Goal: Task Accomplishment & Management: Manage account settings

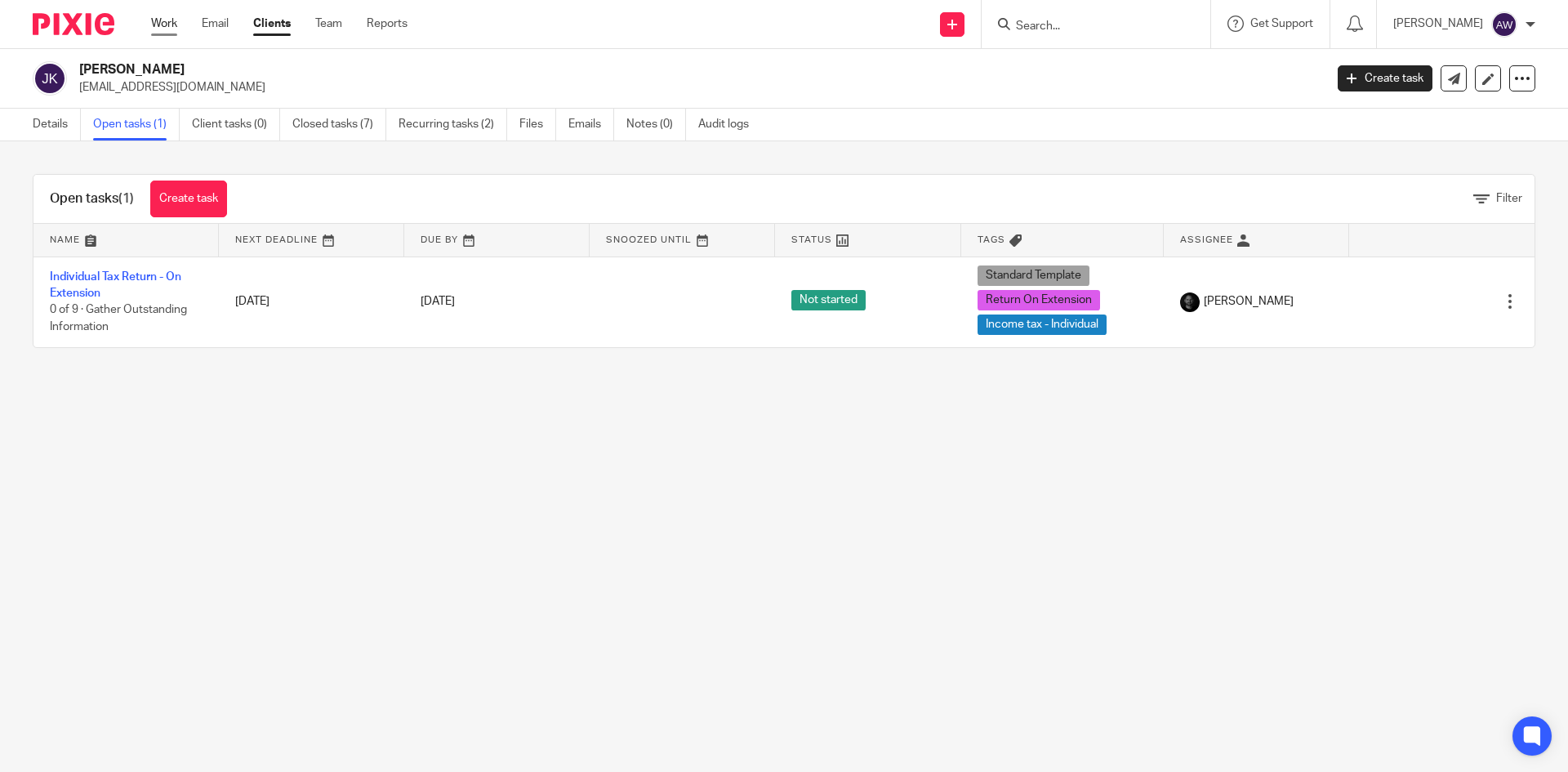
click at [167, 30] on link "Work" at bounding box center [165, 24] width 26 height 16
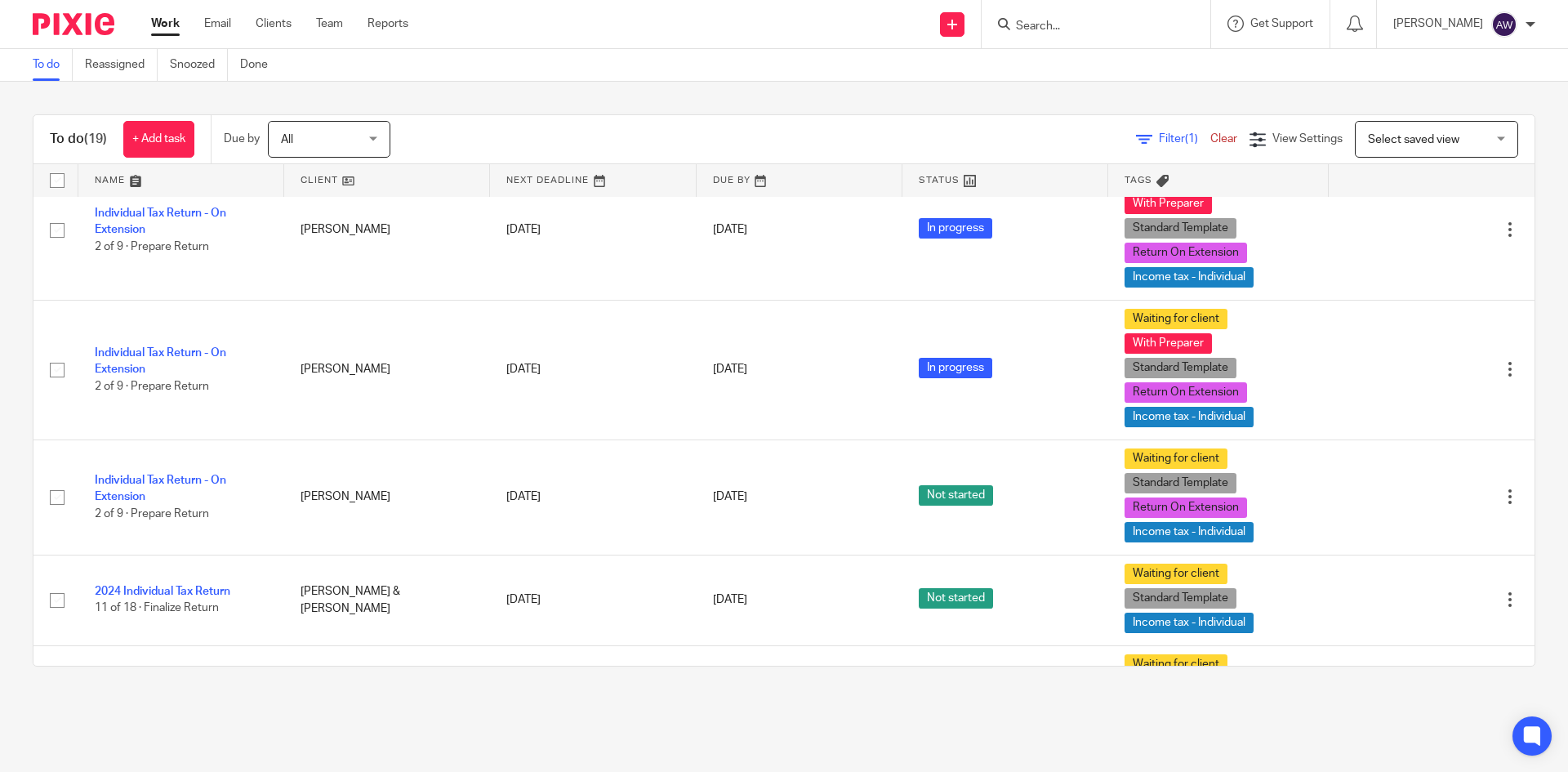
scroll to position [408, 0]
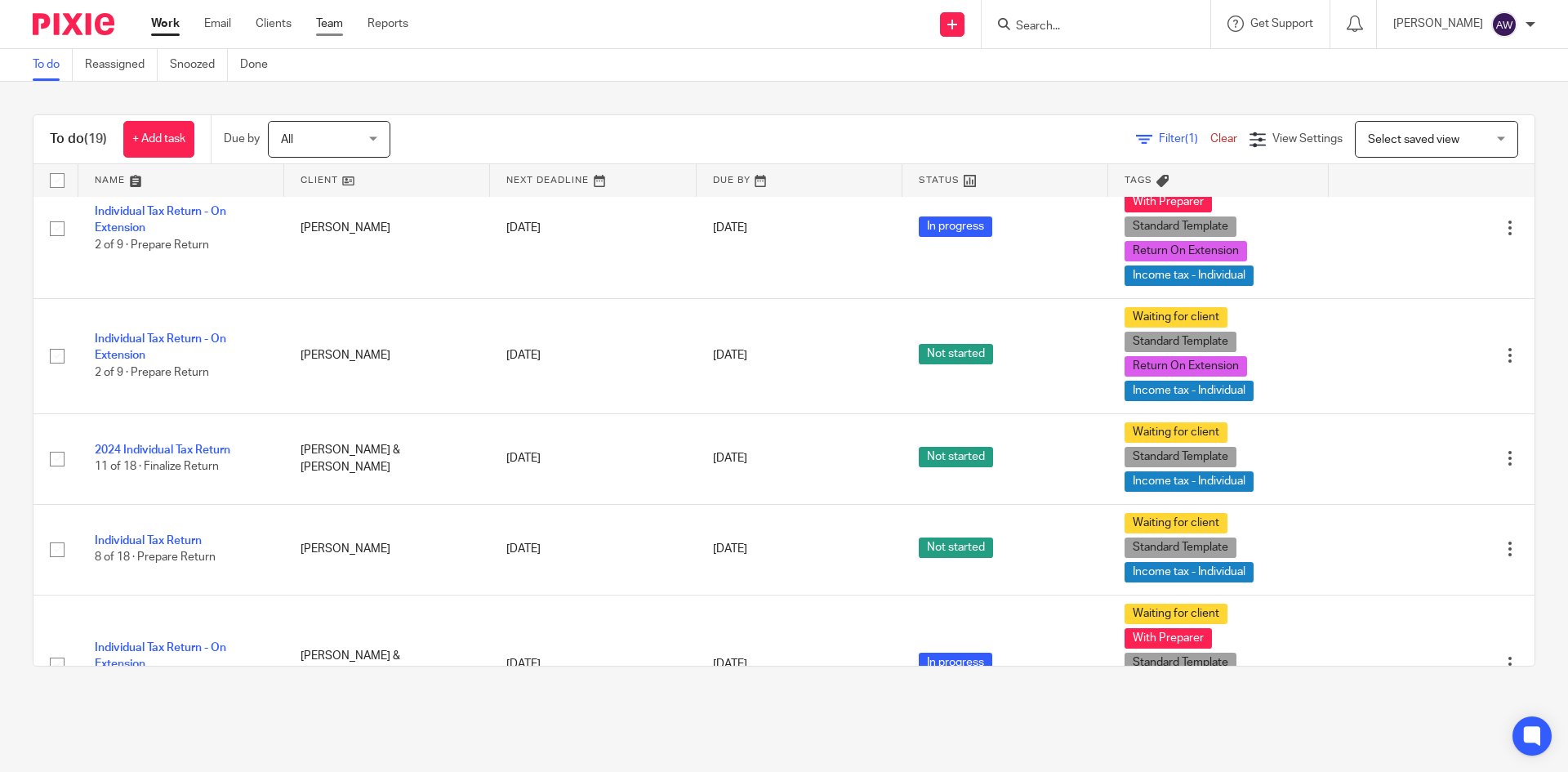
click at [323, 29] on link "Team" at bounding box center [329, 24] width 27 height 16
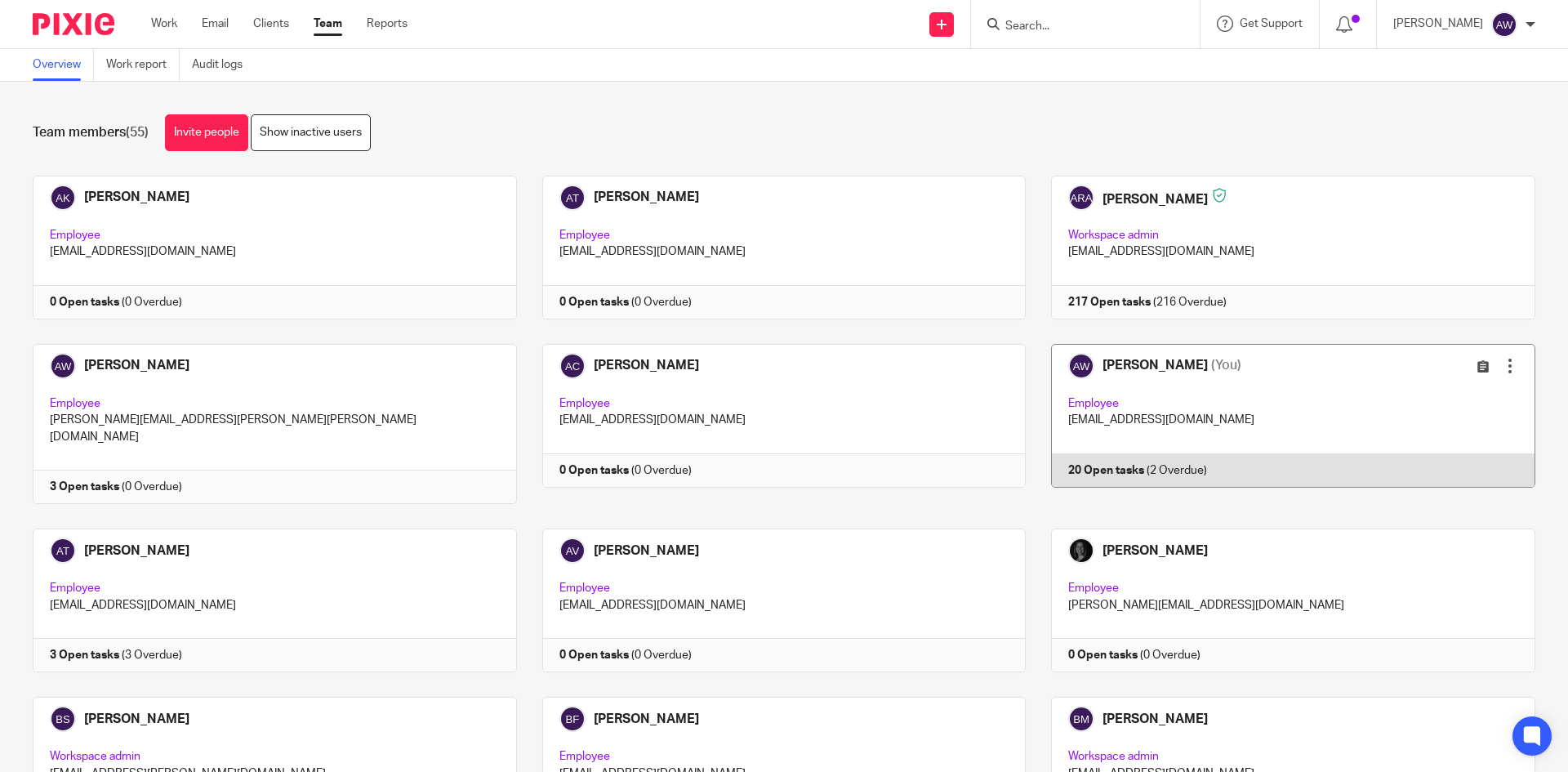
click at [1094, 433] on link at bounding box center [1280, 424] width 510 height 160
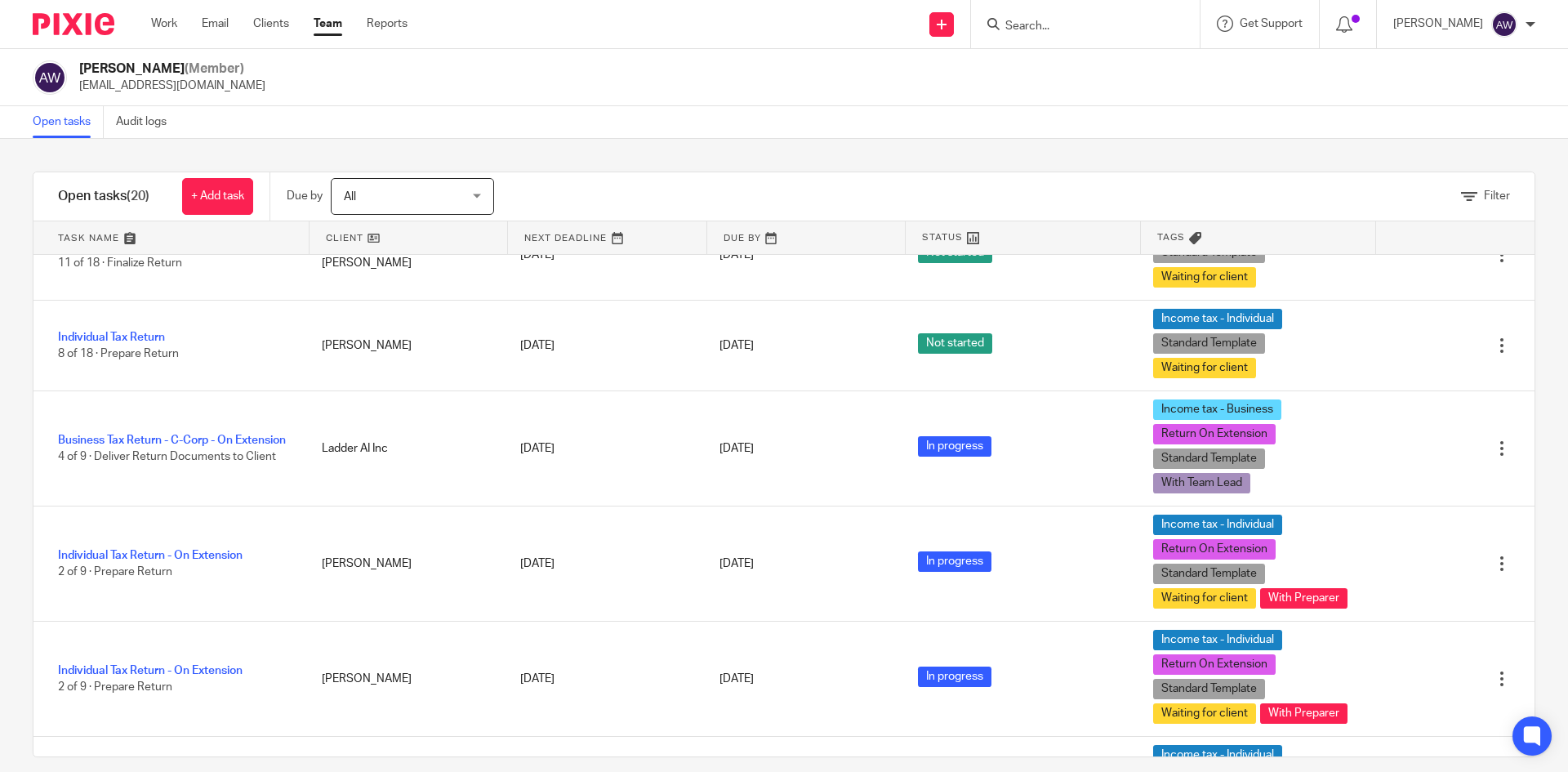
scroll to position [654, 0]
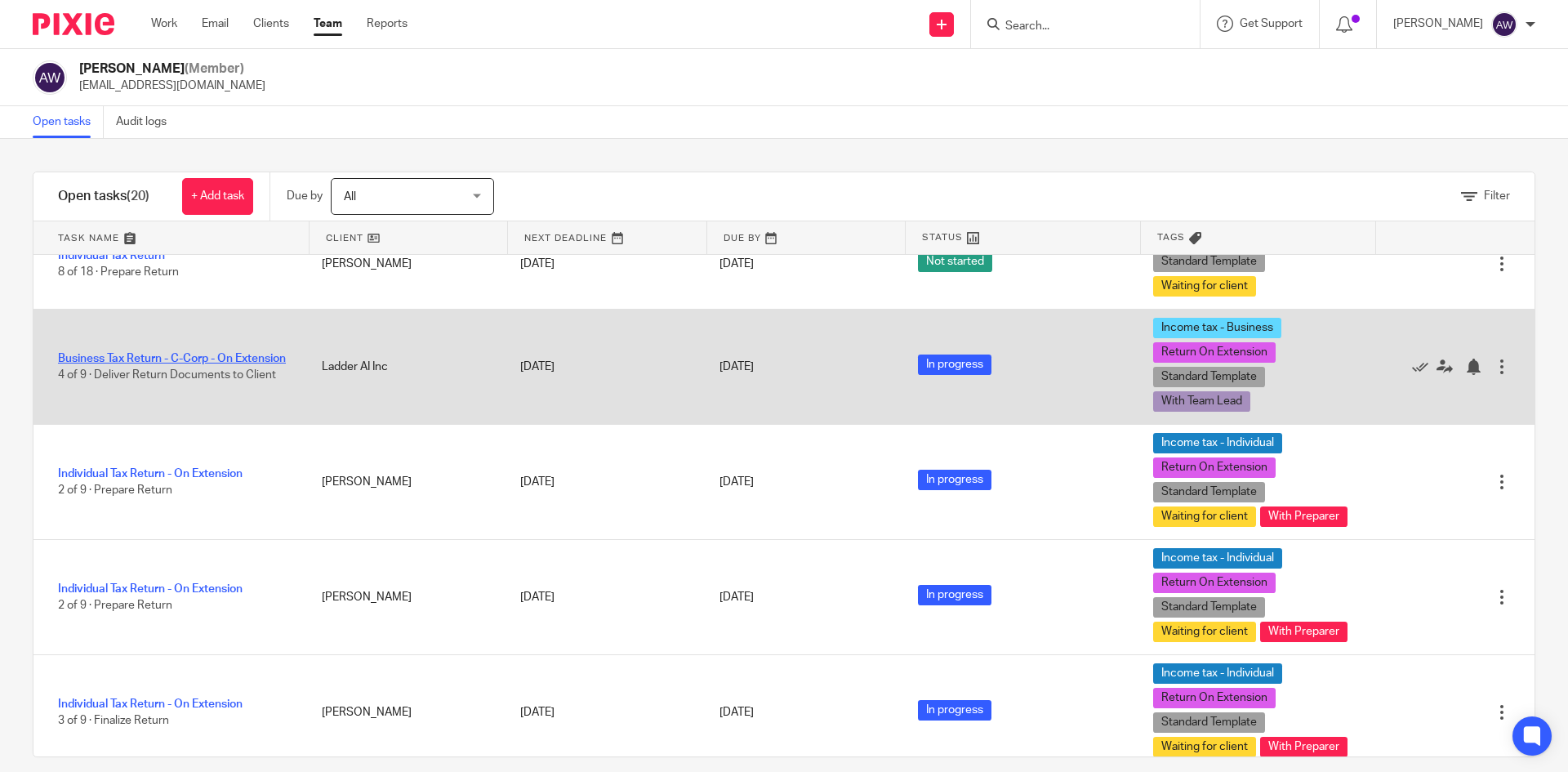
click at [180, 365] on link "Business Tax Return - C-Corp - On Extension" at bounding box center [172, 358] width 227 height 11
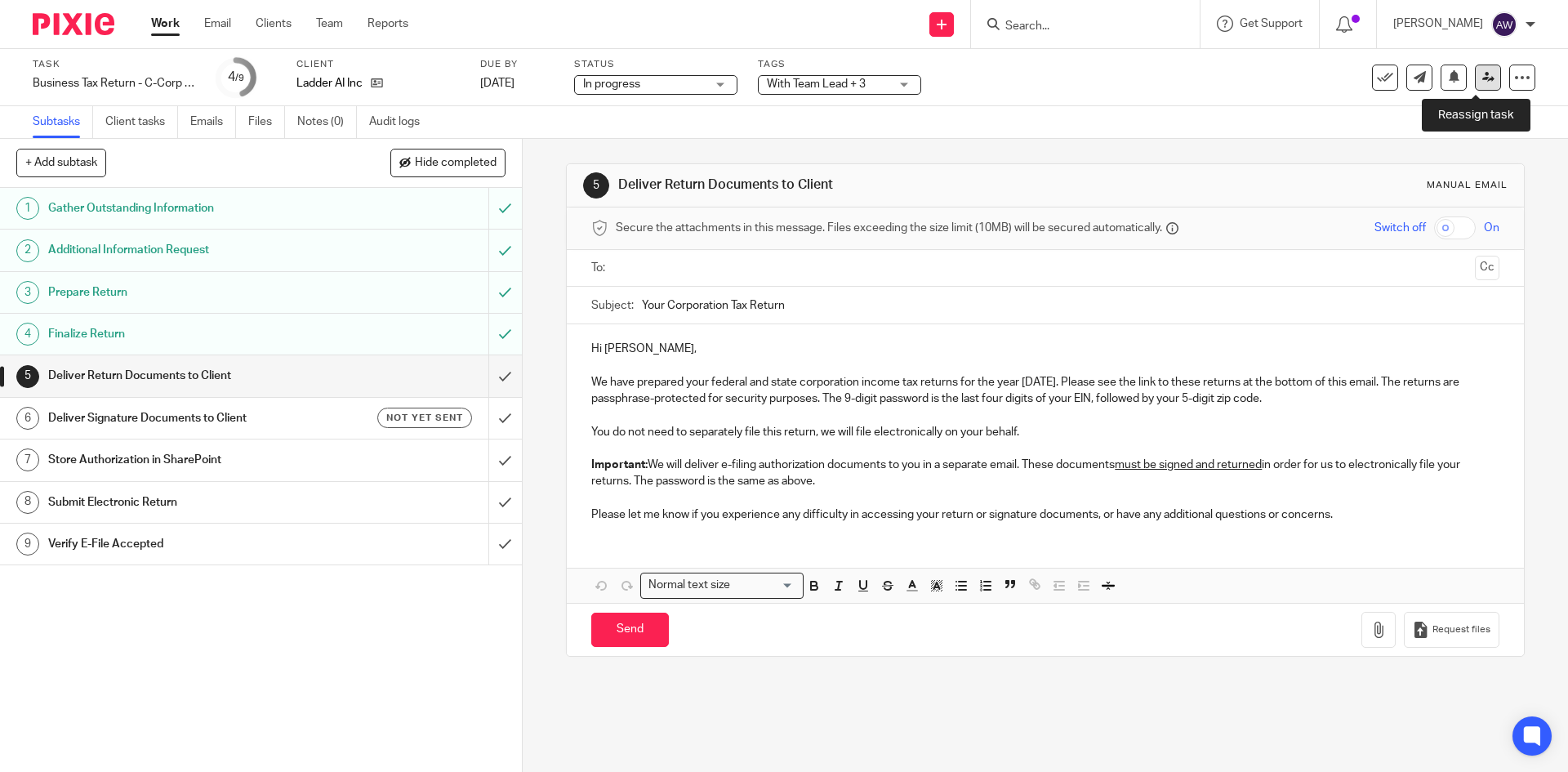
click at [1482, 78] on icon at bounding box center [1488, 77] width 12 height 12
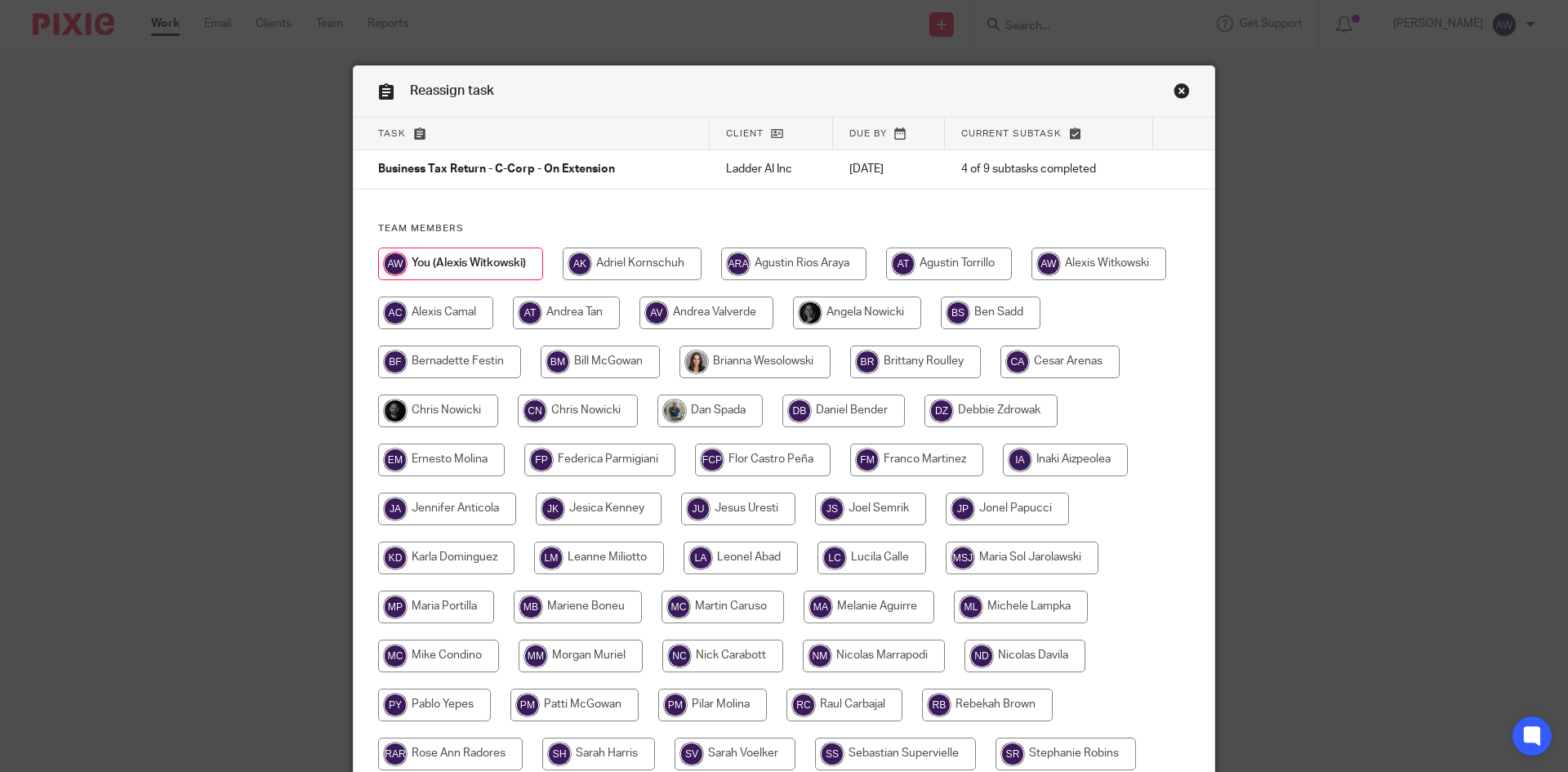
click at [1064, 259] on input "radio" at bounding box center [1098, 263] width 134 height 33
radio input "true"
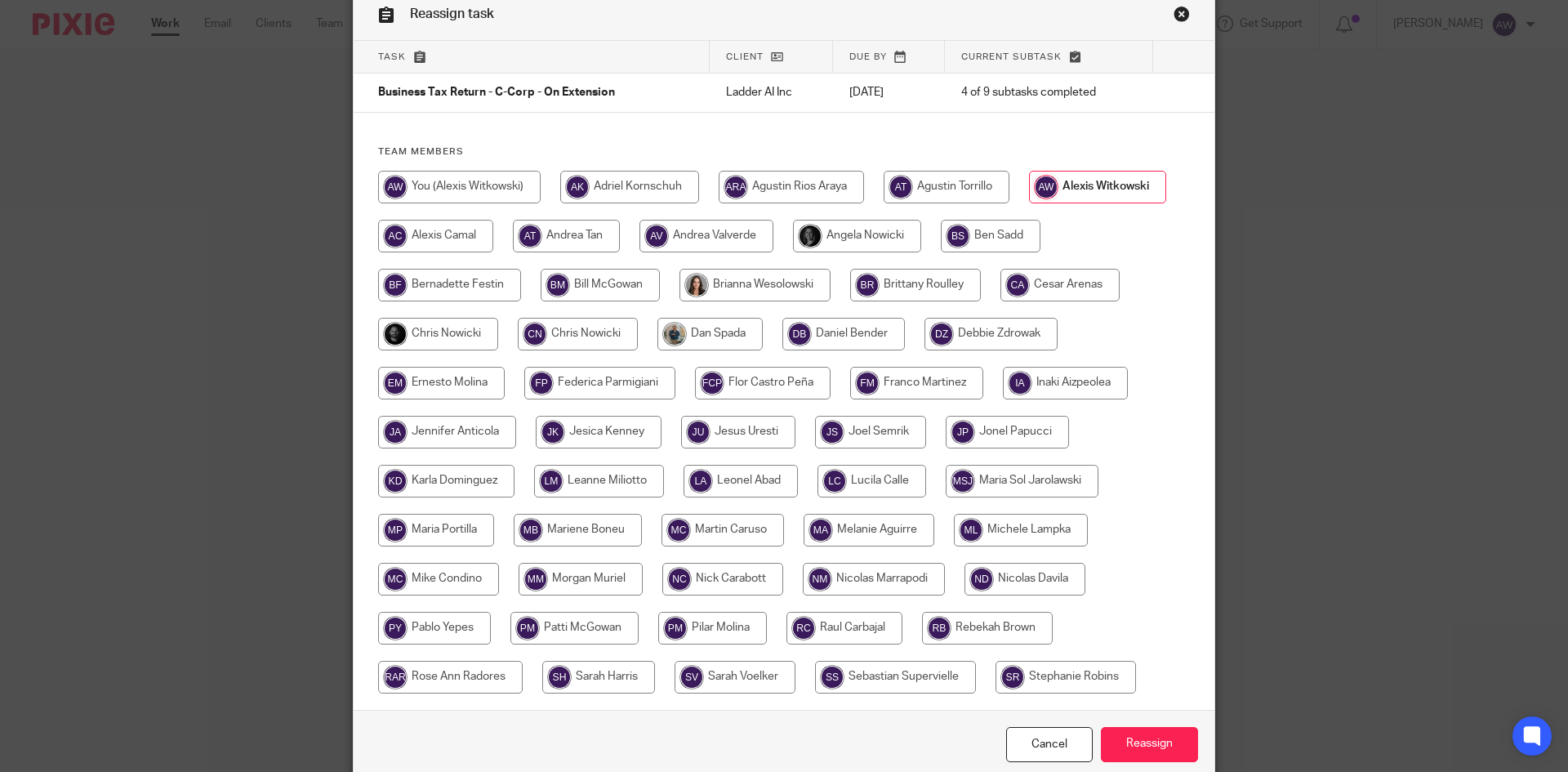
scroll to position [150, 0]
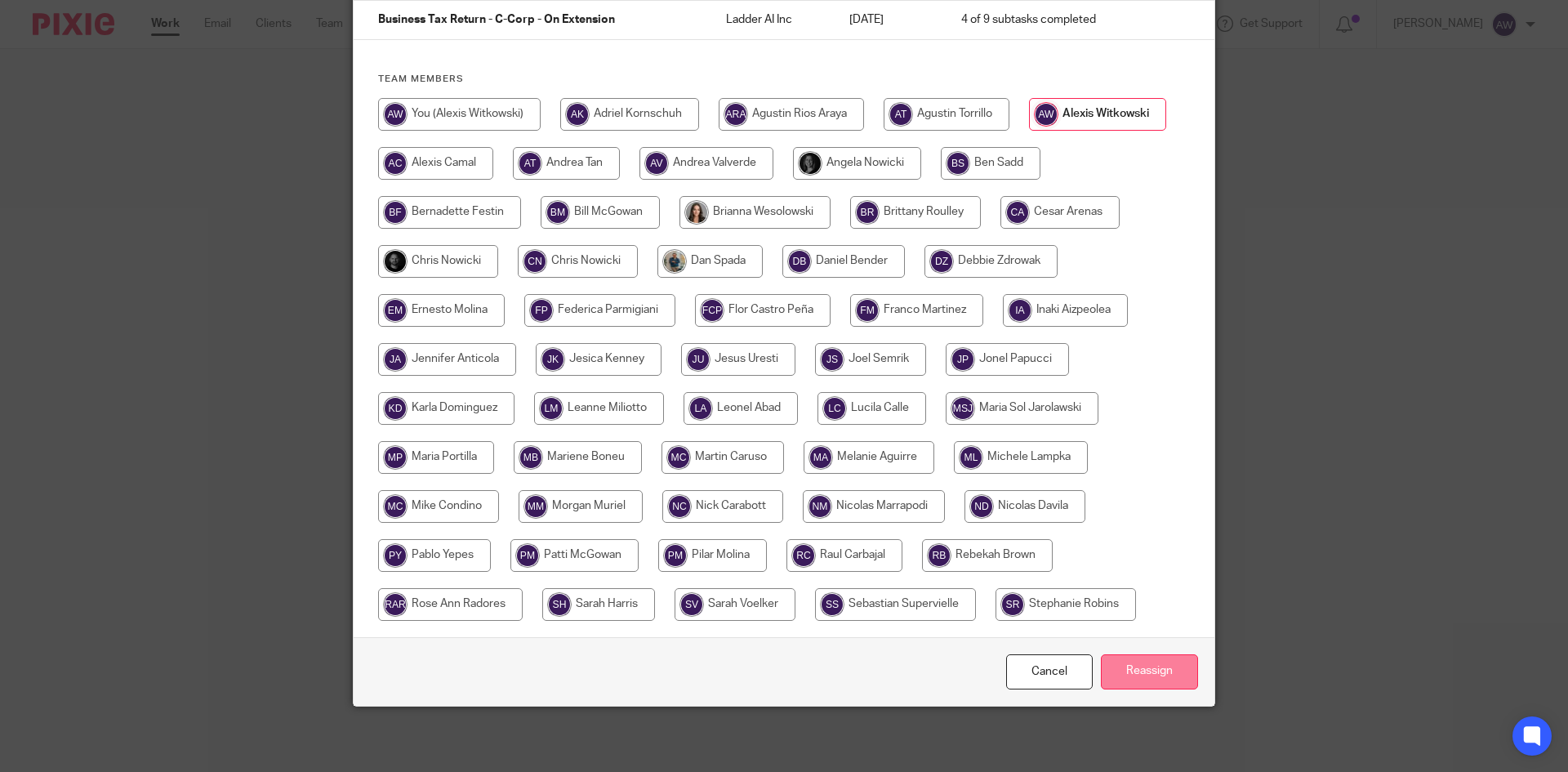
click at [1176, 672] on input "Reassign" at bounding box center [1149, 671] width 97 height 35
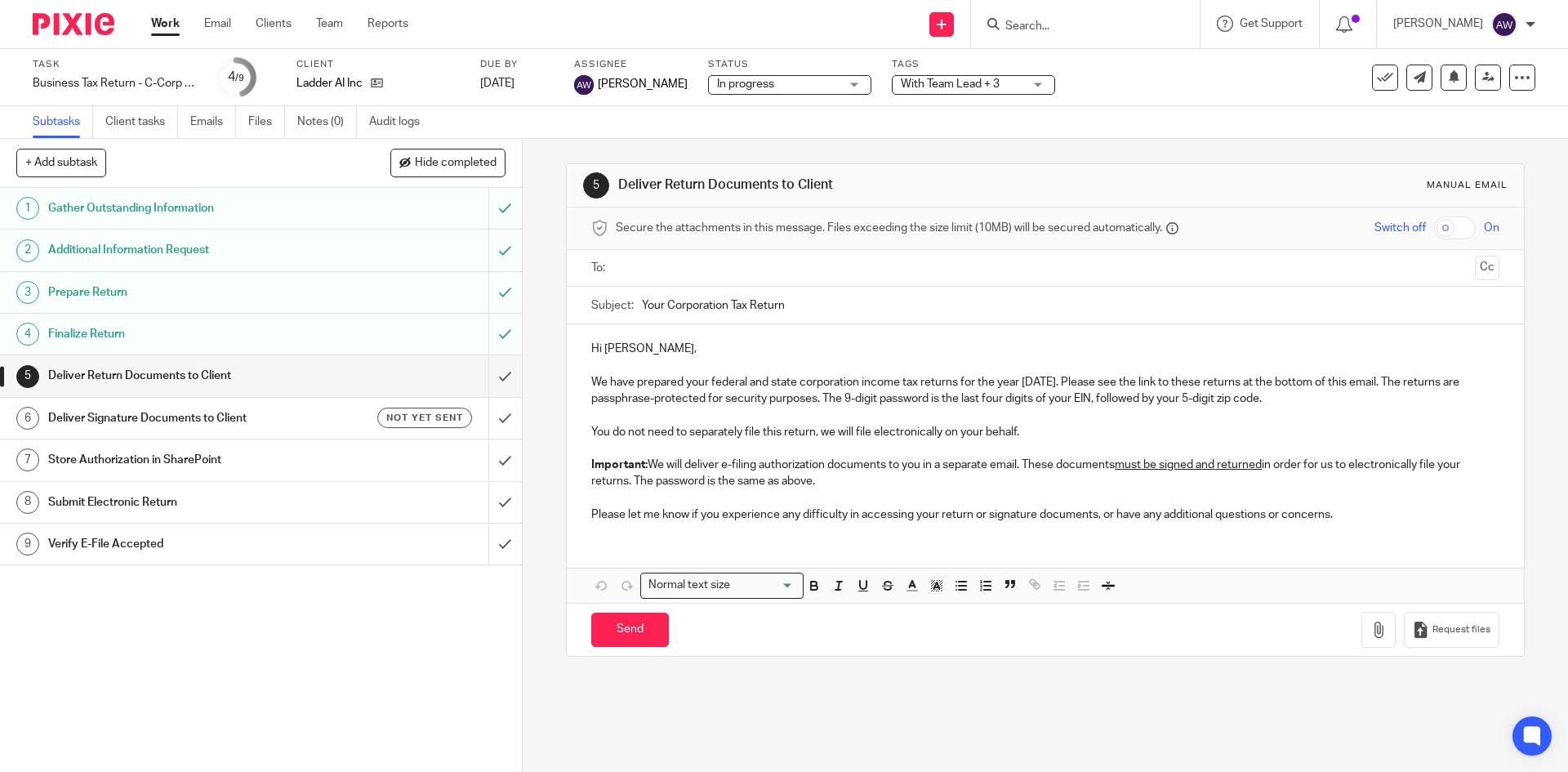
click at [165, 16] on link "Work" at bounding box center [165, 24] width 28 height 16
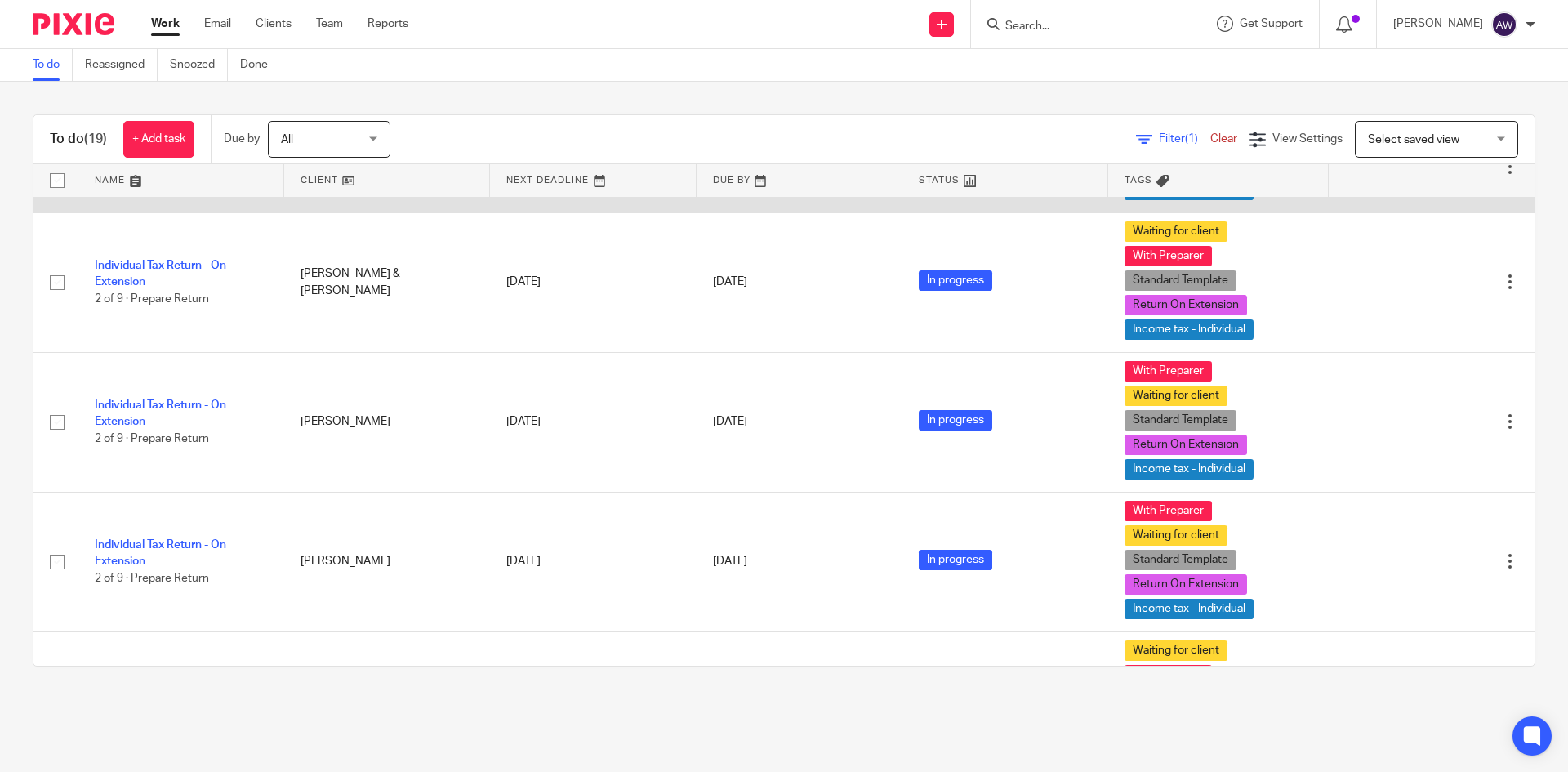
scroll to position [817, 0]
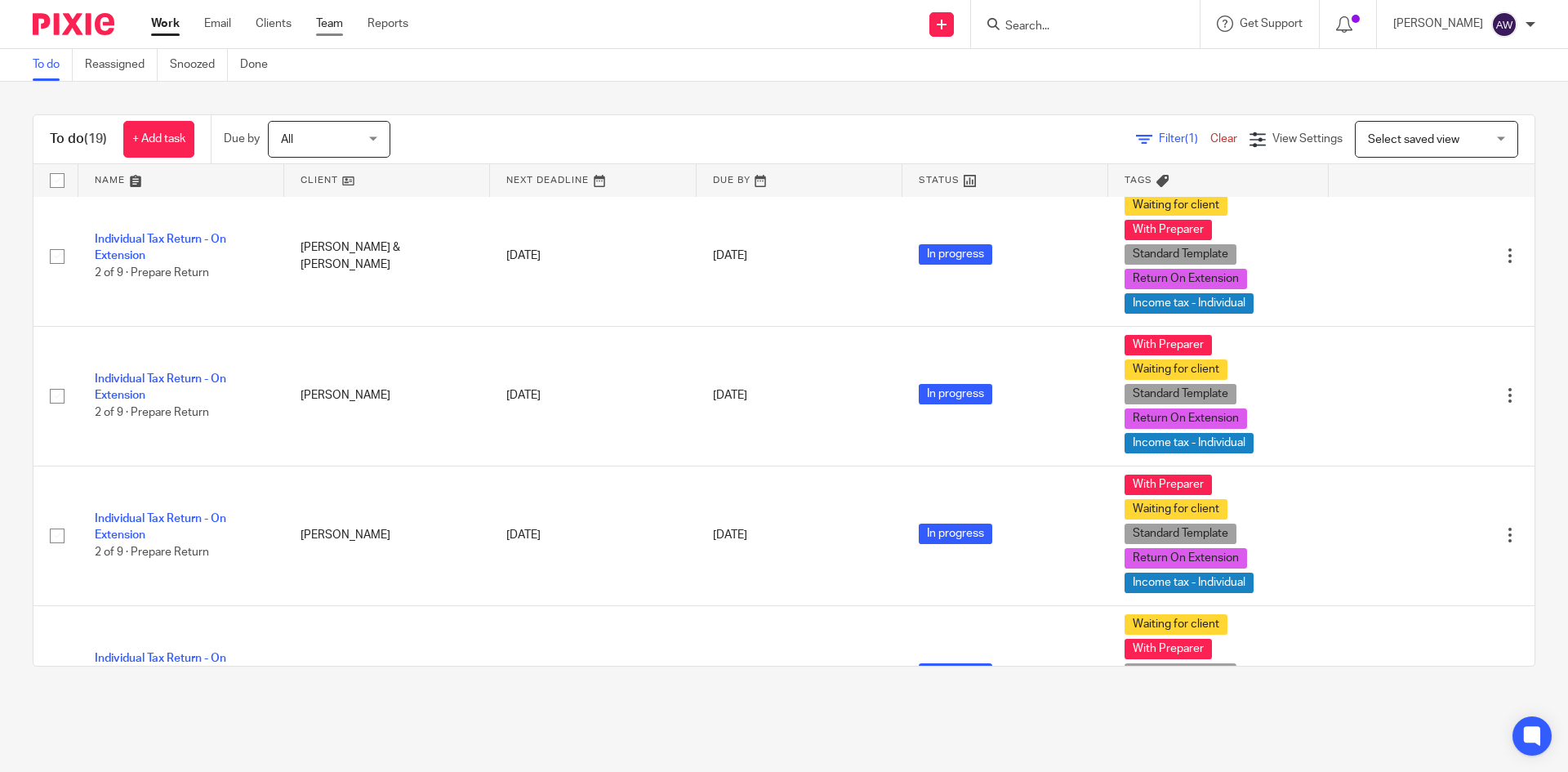
click at [326, 28] on link "Team" at bounding box center [329, 24] width 27 height 16
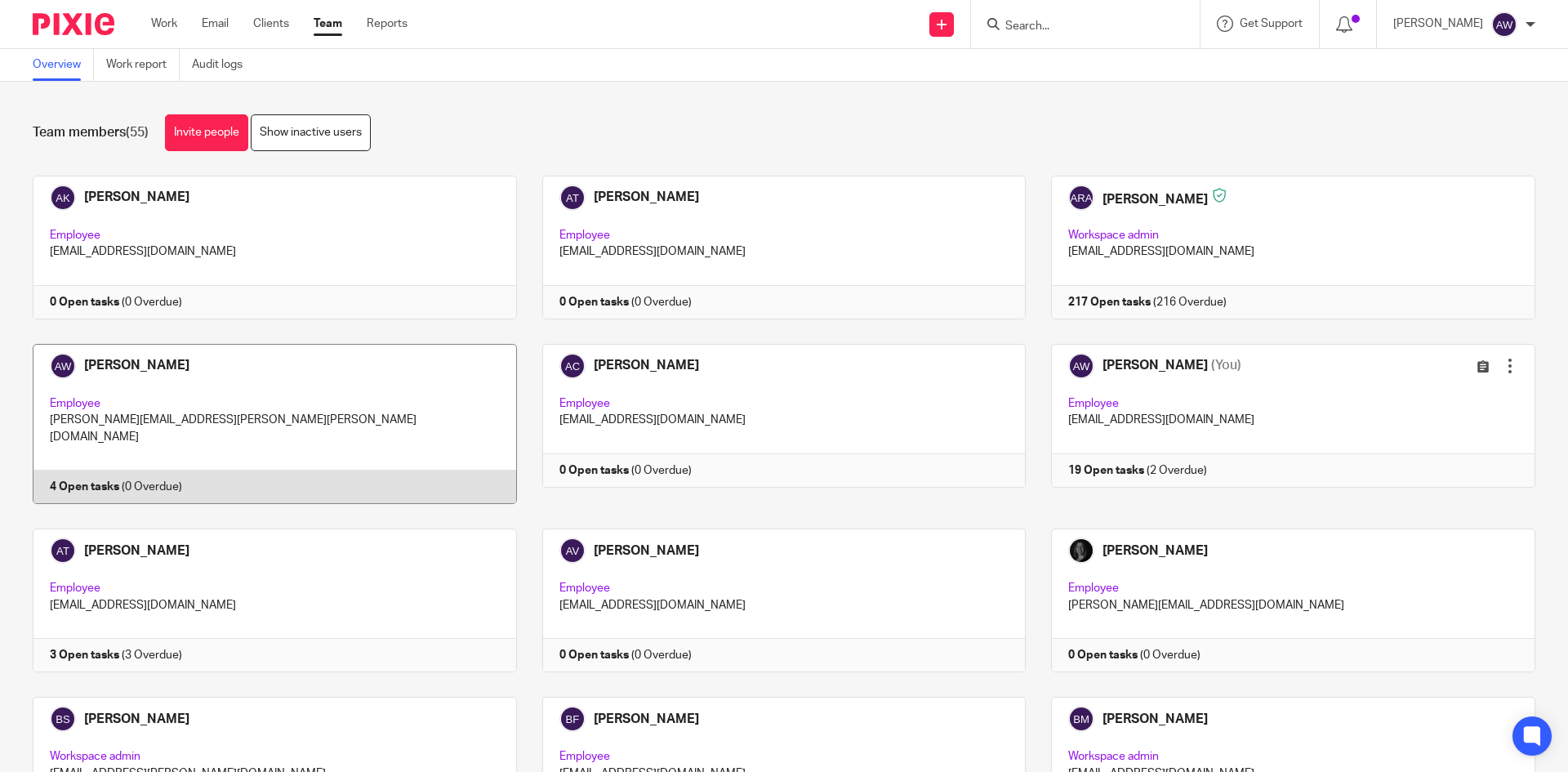
click at [290, 427] on link at bounding box center [262, 424] width 510 height 160
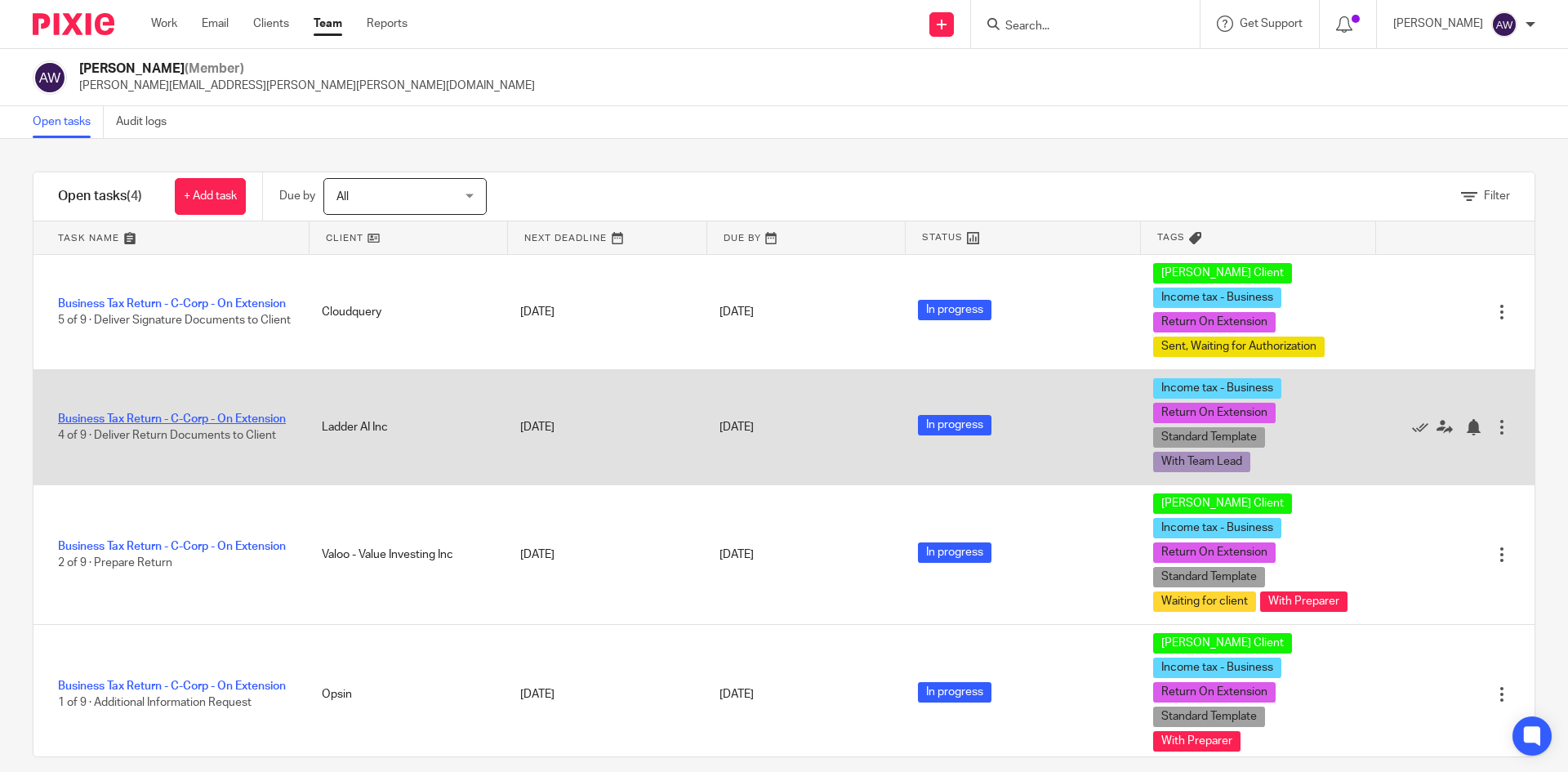
click at [167, 415] on link "Business Tax Return - C-Corp - On Extension" at bounding box center [172, 419] width 227 height 11
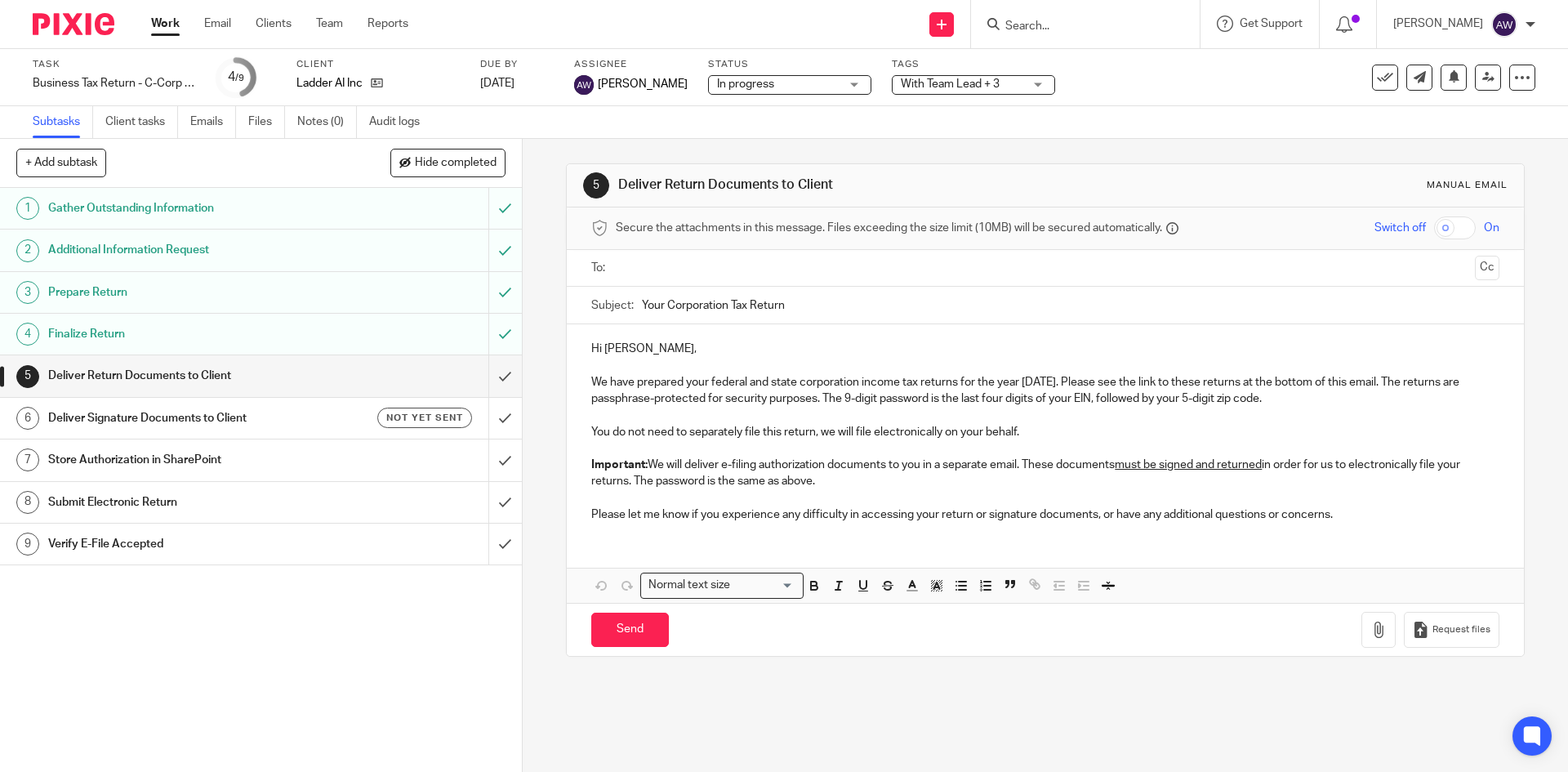
click at [938, 93] on div "With Team Lead + 3" at bounding box center [974, 85] width 164 height 20
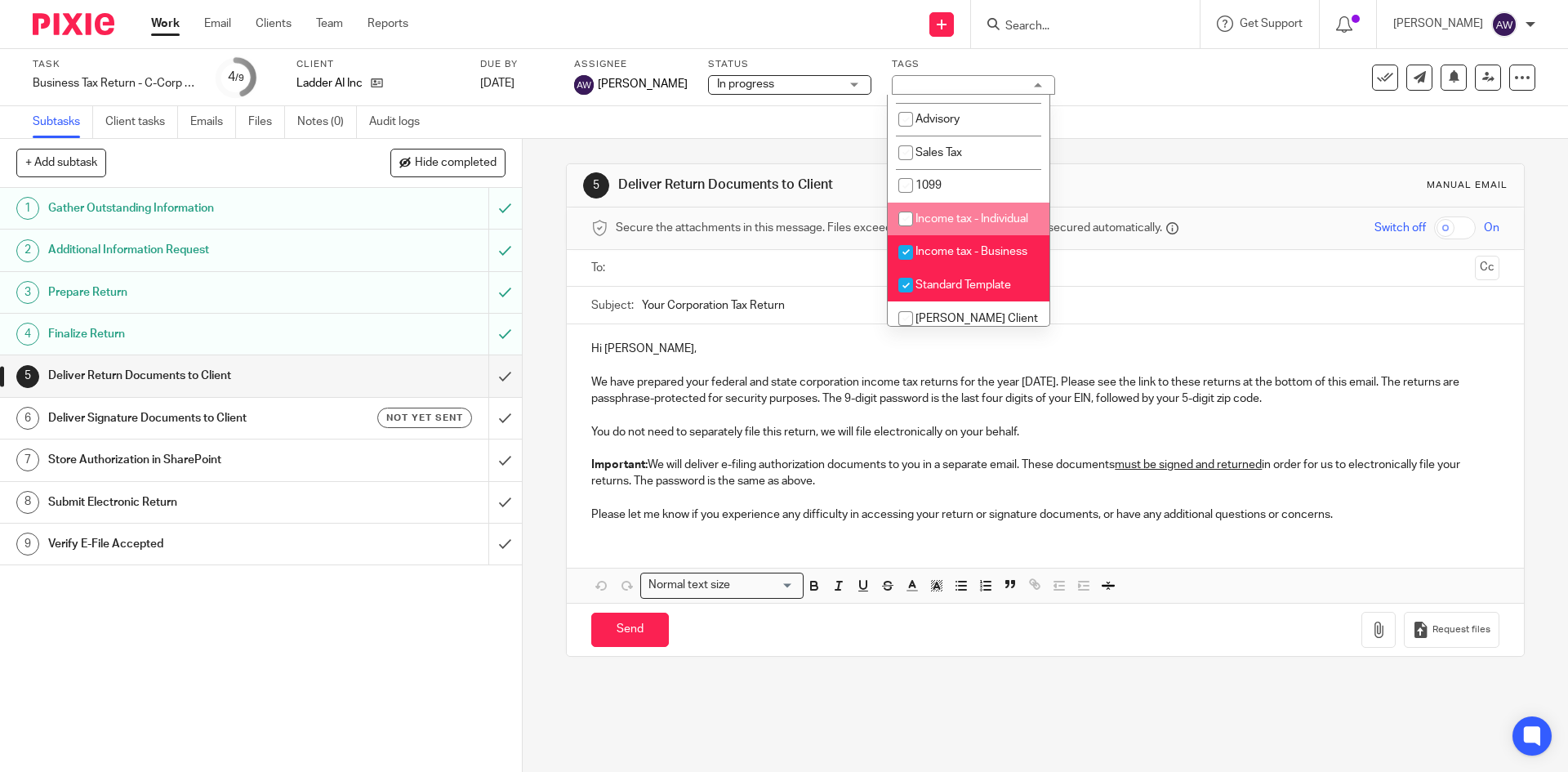
scroll to position [498, 0]
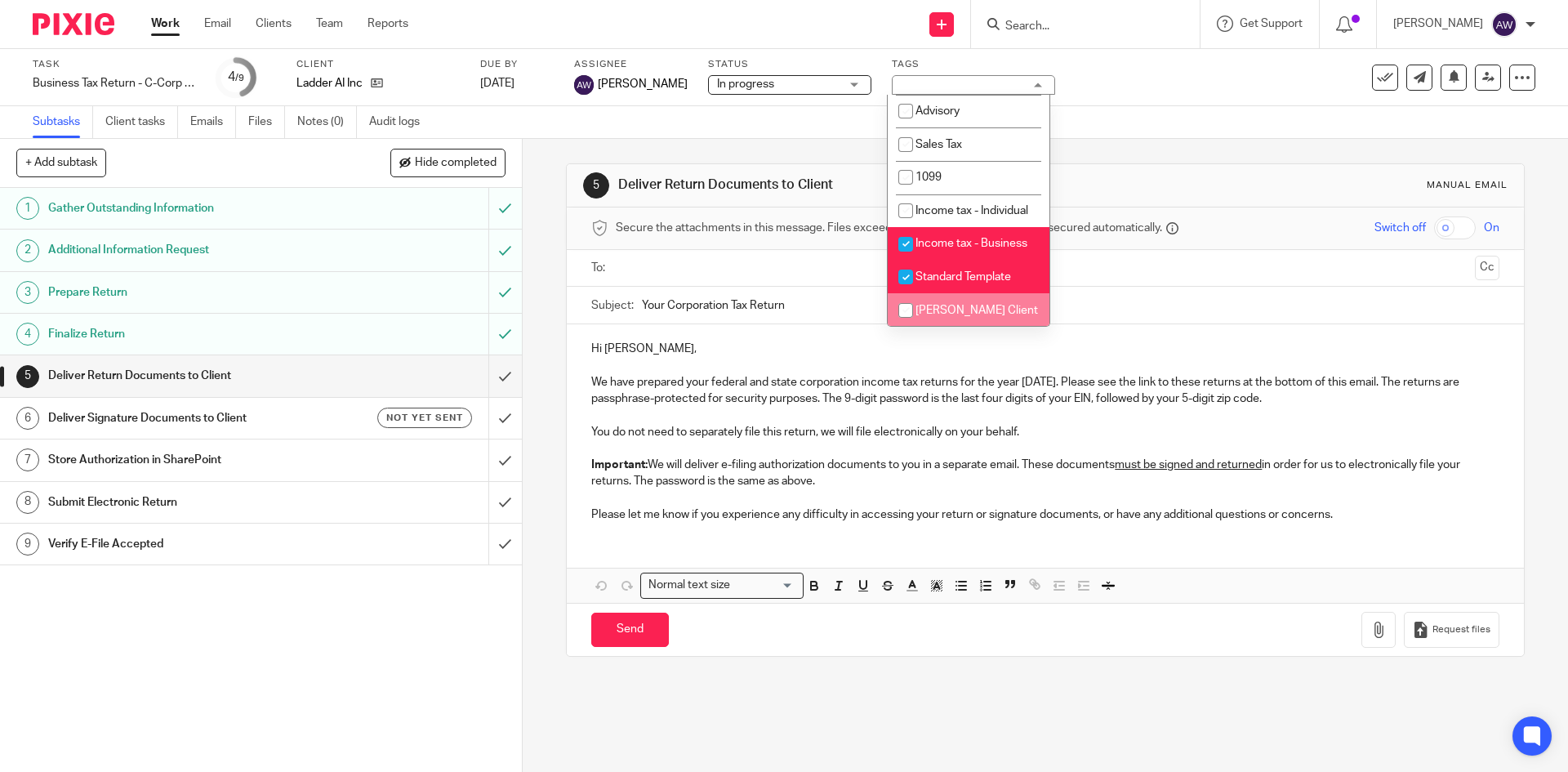
click at [928, 316] on li "[PERSON_NAME] Client" at bounding box center [968, 310] width 162 height 34
checkbox input "true"
click at [817, 128] on div "Subtasks Client tasks Emails Files Notes (0) Audit logs" at bounding box center [784, 122] width 1568 height 33
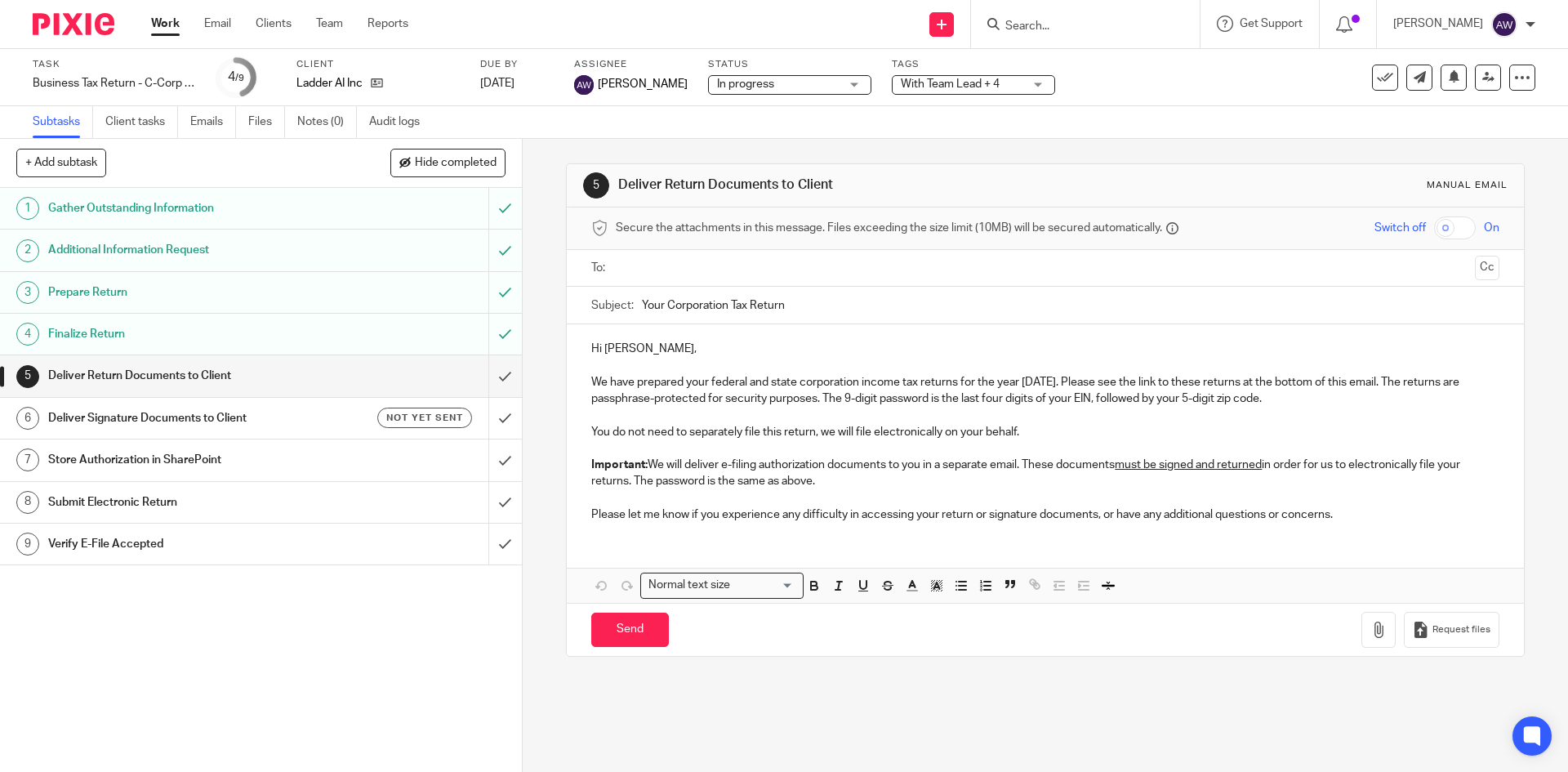
click at [1511, 25] on img at bounding box center [1505, 24] width 26 height 26
click at [1457, 115] on span "Logout" at bounding box center [1460, 114] width 37 height 11
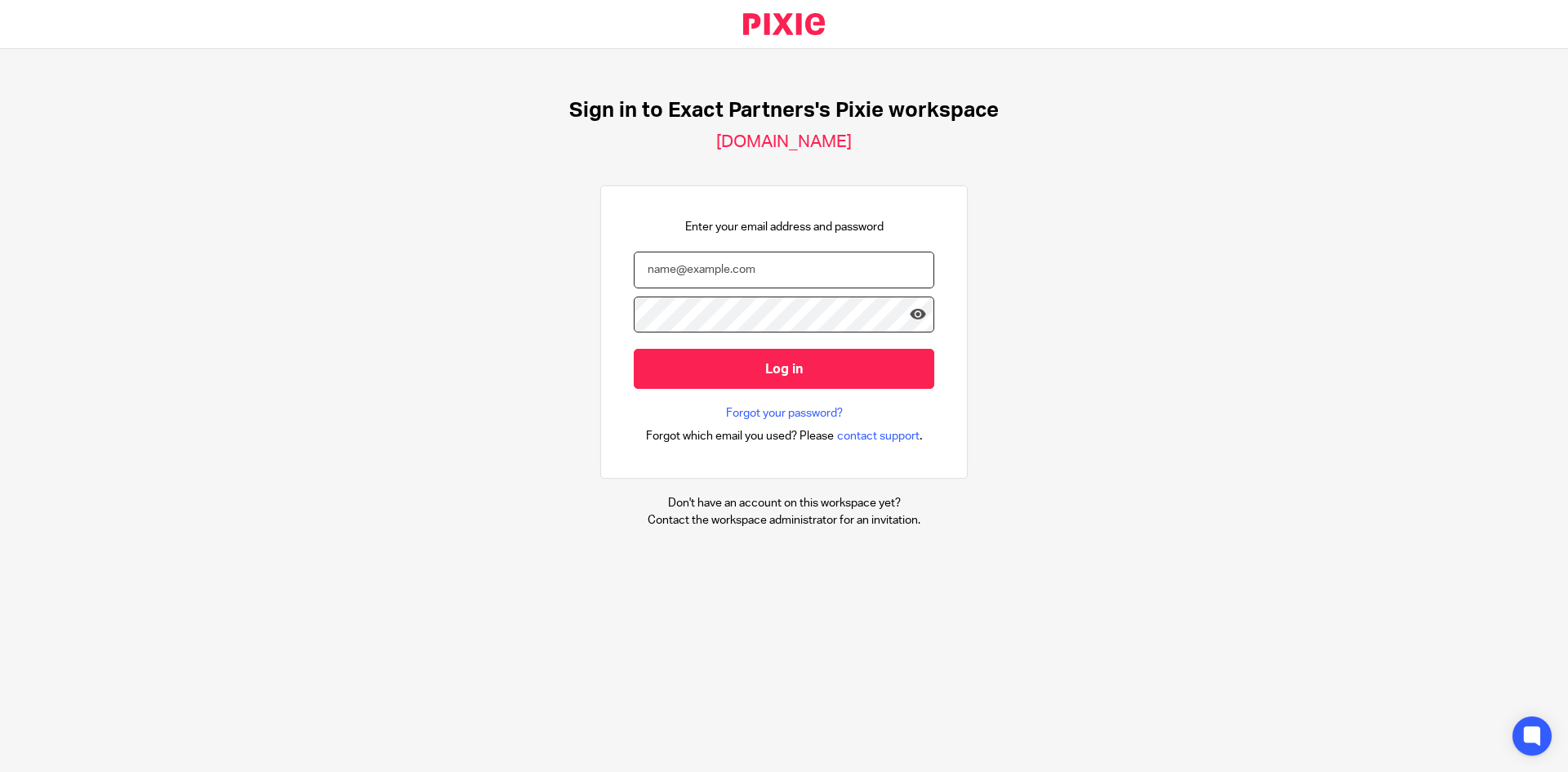
click at [737, 277] on input "email" at bounding box center [784, 270] width 301 height 37
click at [0, 771] on nordpass-autofill-portal at bounding box center [0, 772] width 0 height 0
type input "[PERSON_NAME][EMAIL_ADDRESS][PERSON_NAME][PERSON_NAME][DOMAIN_NAME]"
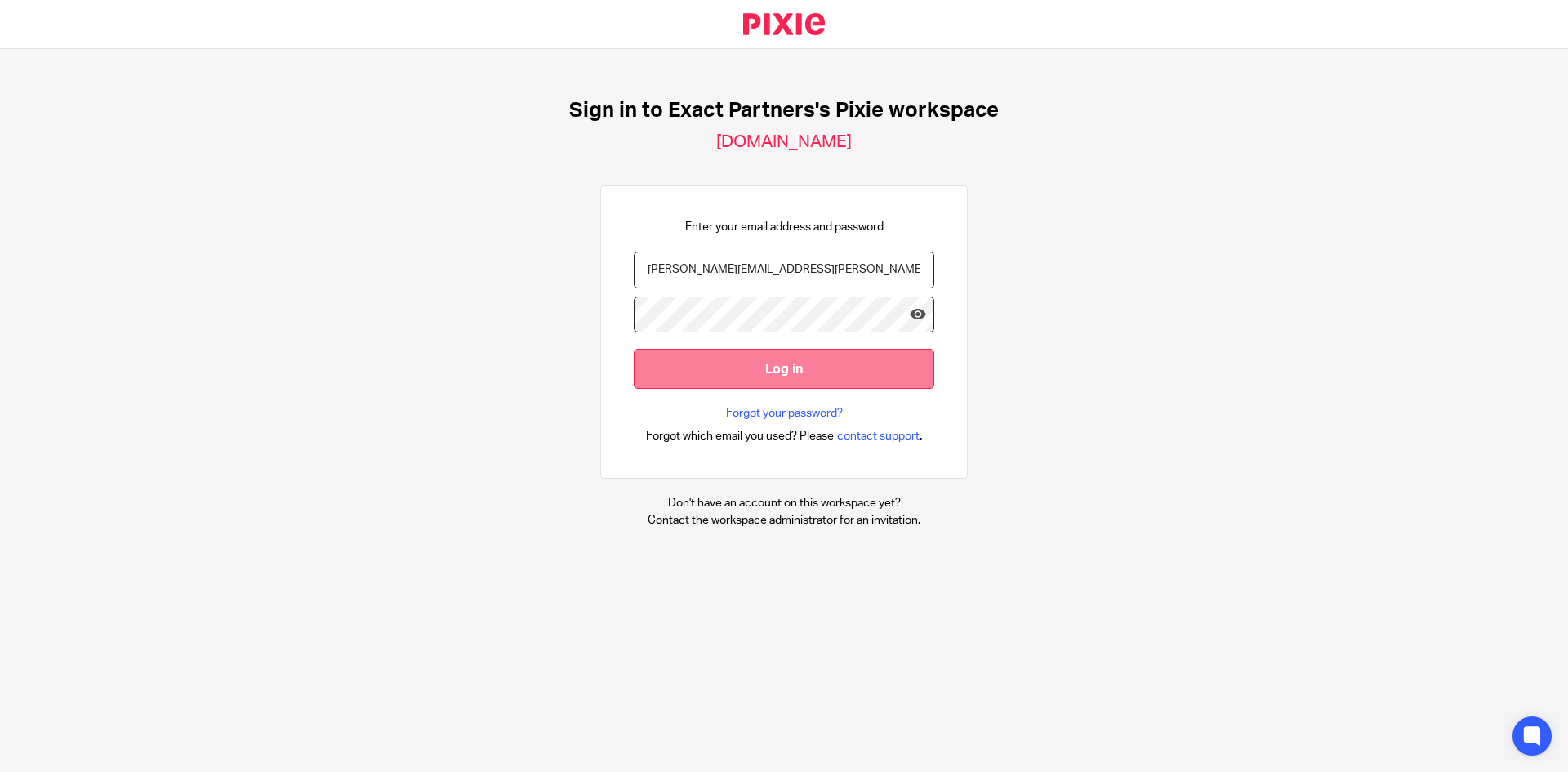
click at [718, 377] on input "Log in" at bounding box center [784, 369] width 301 height 40
